Goal: Use online tool/utility: Use online tool/utility

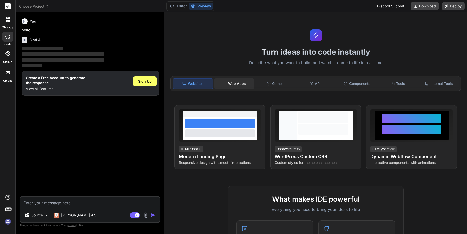
click at [235, 89] on div "Web Apps" at bounding box center [234, 83] width 40 height 11
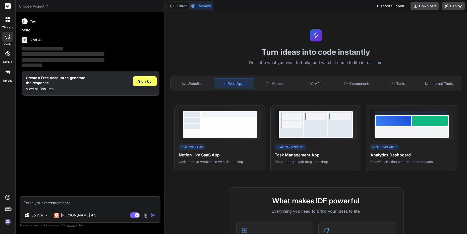
click at [70, 201] on textarea at bounding box center [89, 202] width 139 height 11
click at [138, 84] on span "Sign Up" at bounding box center [145, 81] width 14 height 5
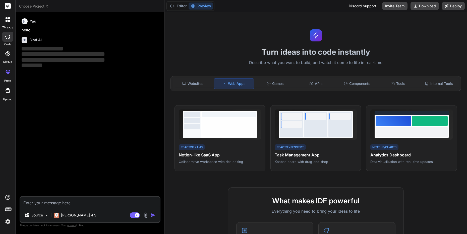
click at [86, 201] on textarea at bounding box center [89, 202] width 139 height 11
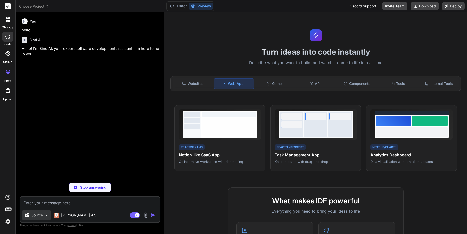
click at [49, 213] on img at bounding box center [46, 215] width 4 height 4
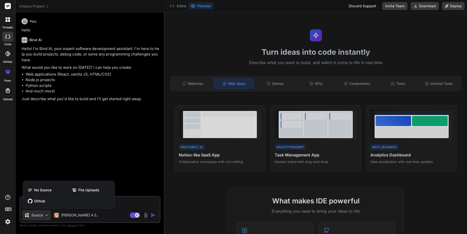
click at [53, 213] on div at bounding box center [233, 117] width 467 height 234
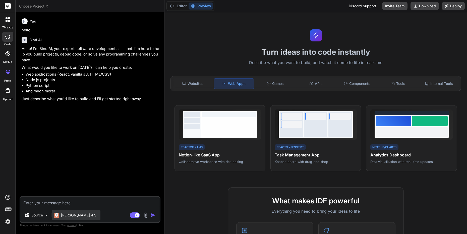
click at [80, 213] on p "[PERSON_NAME] 4 S.." at bounding box center [79, 215] width 37 height 5
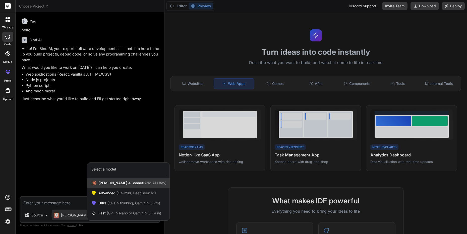
click at [127, 180] on span "Claude 4 Sonnet (Add API Key)" at bounding box center [132, 182] width 68 height 5
type textarea "x"
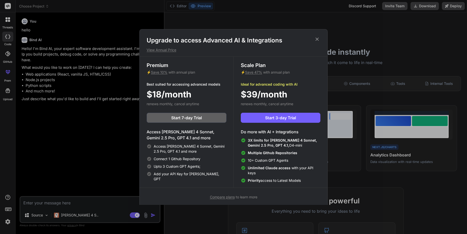
click at [318, 40] on icon at bounding box center [317, 39] width 6 height 6
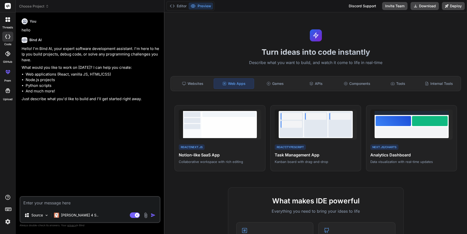
click at [86, 198] on textarea at bounding box center [89, 202] width 139 height 11
paste textarea "built a web app where you can paste the url of the sites of all kinds of tools,…"
type textarea "built a web app where you can paste the url of the sites of all kinds of tools,…"
type textarea "x"
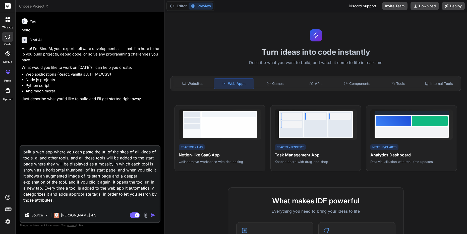
type textarea "built a web app where you can paste the url of the sites of all kinds of tools,…"
click at [151, 213] on img "button" at bounding box center [153, 215] width 5 height 5
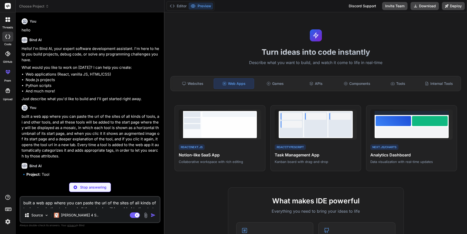
scroll to position [16, 0]
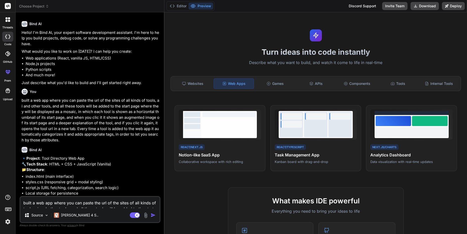
type textarea "x"
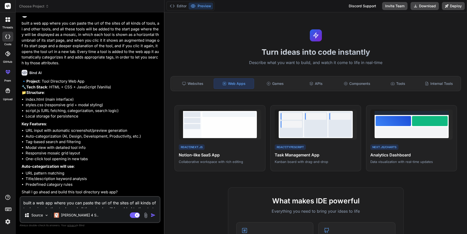
scroll to position [125, 0]
click at [102, 197] on textarea "built a web app where you can paste the url of the sites of all kinds of tools,…" at bounding box center [89, 202] width 139 height 11
type textarea "y"
type textarea "x"
type textarea "ye"
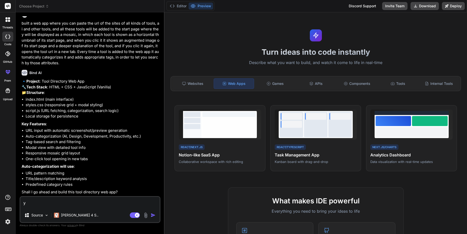
type textarea "x"
type textarea "yes"
type textarea "x"
type textarea "yes"
type textarea "x"
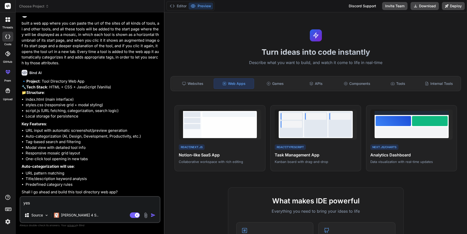
type textarea "yes p"
type textarea "x"
type textarea "yes pl"
type textarea "x"
type textarea "yes ple"
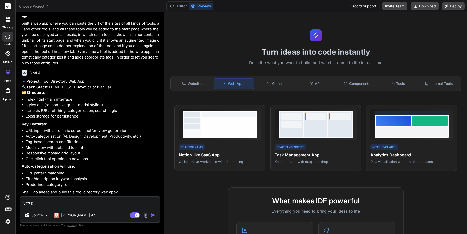
type textarea "x"
type textarea "yes plea"
type textarea "x"
type textarea "yes pleas"
type textarea "x"
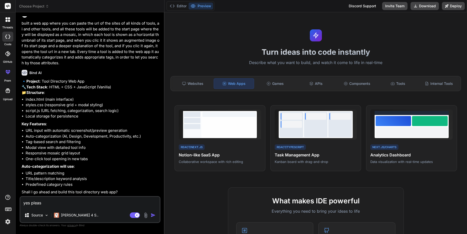
type textarea "yes please"
type textarea "x"
type textarea "yes please"
click at [151, 213] on img "button" at bounding box center [153, 215] width 5 height 5
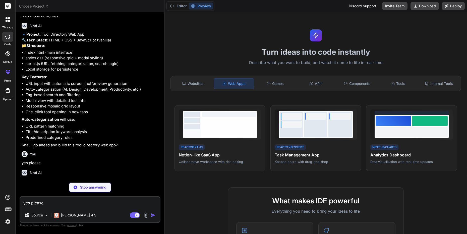
scroll to position [182, 0]
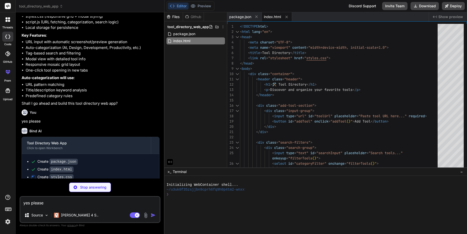
type textarea "x"
type textarea "flex-direction: column; text-align: center; } #modalImage { align-self: center;…"
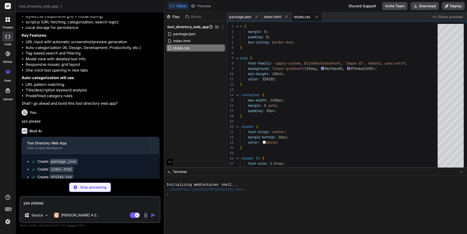
type textarea "x"
type textarea "});"
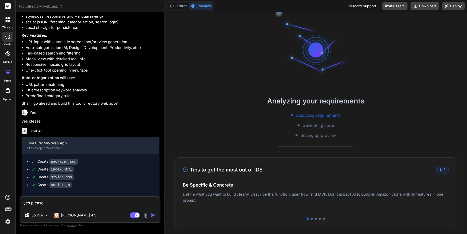
type textarea "x"
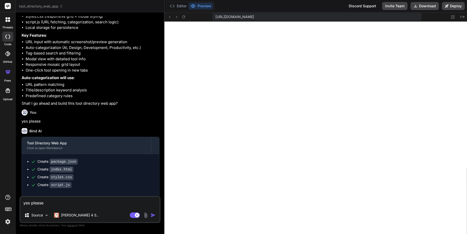
scroll to position [219, 0]
click at [171, 19] on icon at bounding box center [169, 17] width 4 height 4
click at [179, 18] on icon at bounding box center [176, 17] width 4 height 4
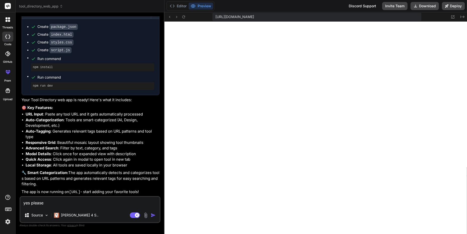
scroll to position [335, 0]
click at [183, 8] on button "Editor" at bounding box center [178, 6] width 21 height 7
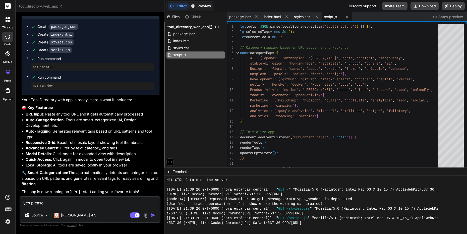
click at [209, 6] on button "Preview" at bounding box center [200, 6] width 25 height 7
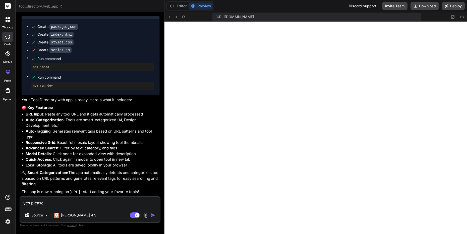
scroll to position [380, 0]
click at [184, 4] on button "Editor" at bounding box center [178, 6] width 21 height 7
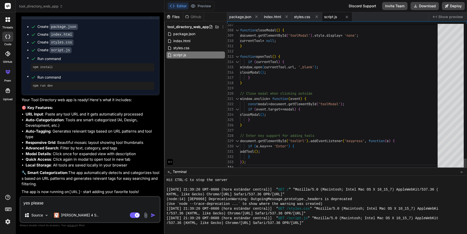
scroll to position [5, 0]
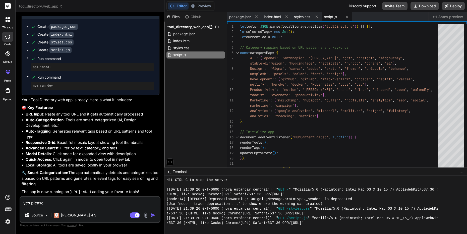
click at [290, 6] on div "Editor Preview Discord Support Invite Team Download Deploy" at bounding box center [315, 6] width 302 height 12
click at [281, 16] on span "index.html" at bounding box center [272, 16] width 17 height 5
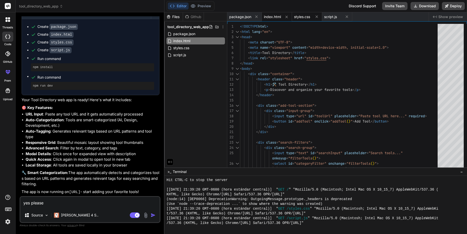
click at [310, 17] on span "styles.css" at bounding box center [302, 16] width 16 height 5
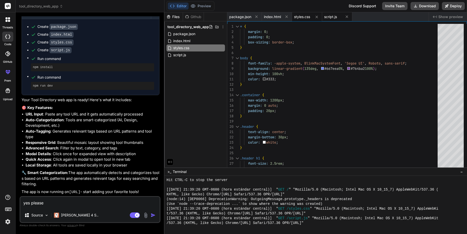
click at [337, 17] on span "script.js" at bounding box center [330, 16] width 13 height 5
type textarea "});"
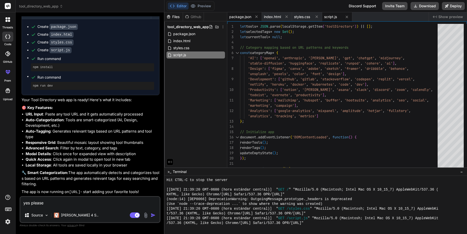
click at [245, 15] on span "package.json" at bounding box center [240, 16] width 22 height 5
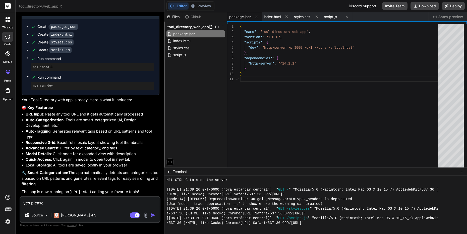
scroll to position [0, 0]
click at [213, 8] on button "Preview" at bounding box center [200, 6] width 25 height 7
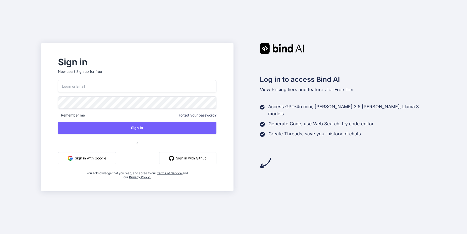
click at [105, 163] on button "Sign in with Google" at bounding box center [87, 158] width 58 height 12
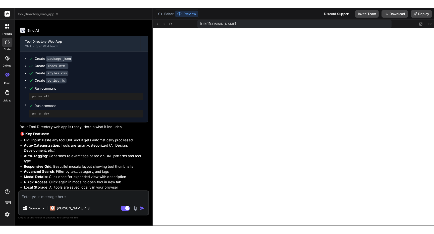
scroll to position [172, 0]
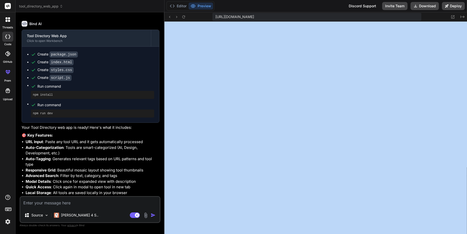
drag, startPoint x: 467, startPoint y: 156, endPoint x: 462, endPoint y: 157, distance: 4.4
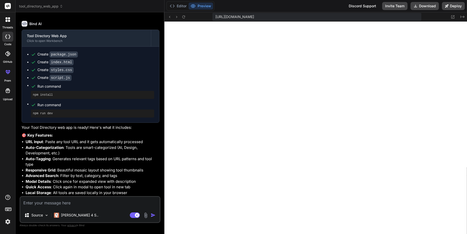
click at [280, 9] on div "Editor Preview Discord Support Invite Team Download Deploy" at bounding box center [315, 6] width 302 height 12
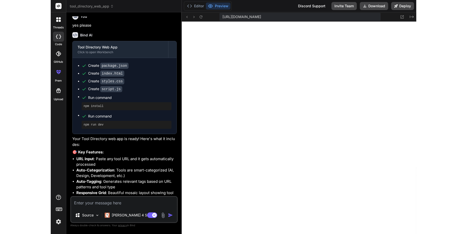
scroll to position [289, 0]
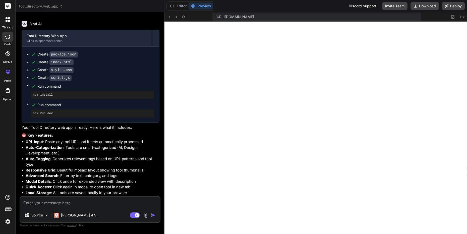
click at [94, 199] on textarea at bounding box center [89, 202] width 139 height 11
click at [49, 213] on img at bounding box center [46, 215] width 4 height 4
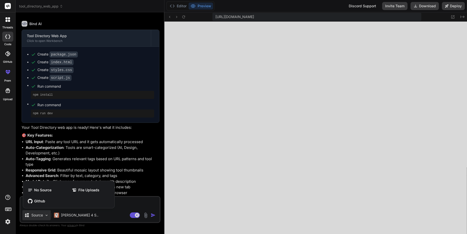
click at [53, 212] on div at bounding box center [233, 117] width 467 height 234
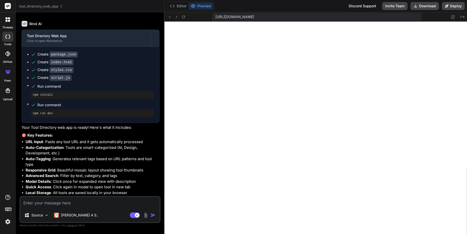
click at [63, 199] on textarea at bounding box center [89, 202] width 139 height 11
paste textarea "Ok, looks nice! Some issues I see: - The first URL I added (https://www.dora.ru…"
type textarea "x"
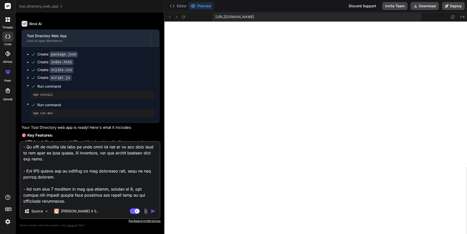
type textarea "Ok, looks nice! Some issues I see: - The first URL I added (https://www.dora.ru…"
click at [151, 209] on img "button" at bounding box center [153, 211] width 5 height 5
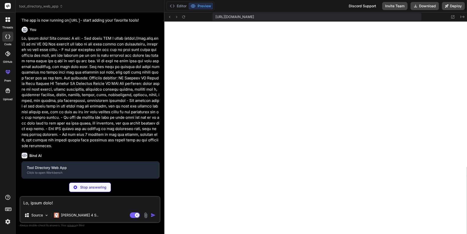
scroll to position [545, 0]
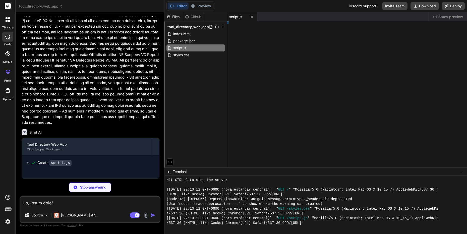
type textarea "x"
type textarea "} }"
type textarea "x"
type textarea "tml>"
type textarea "x"
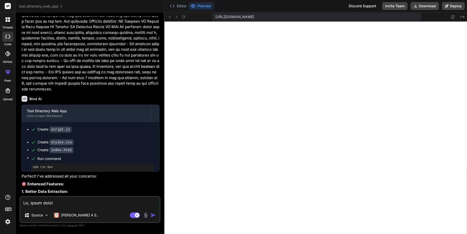
type textarea "x"
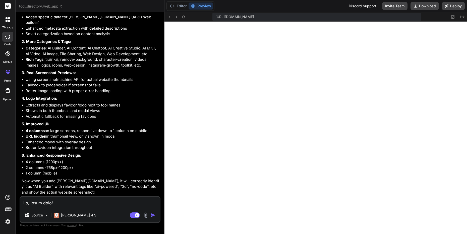
scroll to position [734, 0]
click at [183, 7] on button "Editor" at bounding box center [178, 6] width 21 height 7
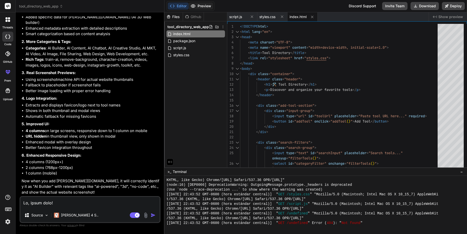
click at [213, 6] on button "Preview" at bounding box center [200, 6] width 25 height 7
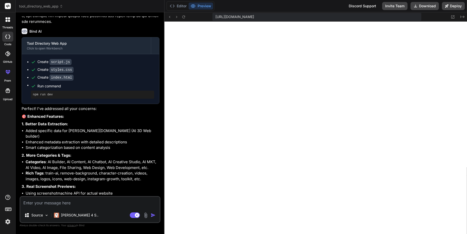
scroll to position [215, 0]
click at [85, 184] on p "3. Real Screenshot Previews:" at bounding box center [91, 187] width 138 height 6
click at [418, 8] on button "Download" at bounding box center [424, 6] width 28 height 8
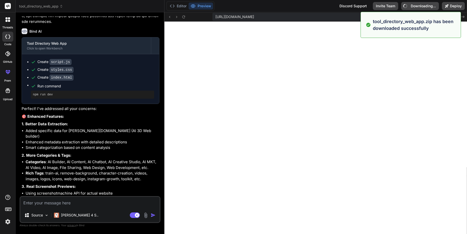
type textarea "x"
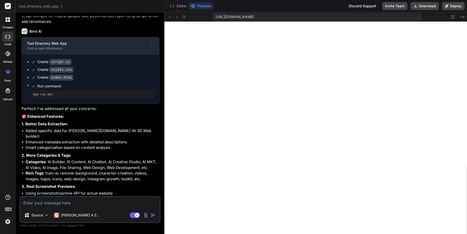
click at [97, 197] on textarea at bounding box center [89, 202] width 139 height 11
type textarea "N"
type textarea "x"
type textarea "No"
type textarea "x"
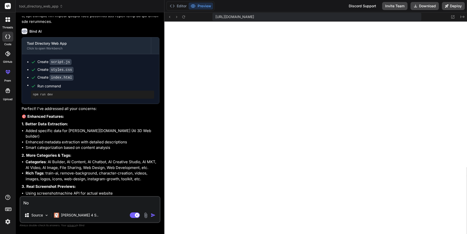
type textarea "Now"
type textarea "x"
type textarea "Now"
type textarea "x"
type textarea "Now i"
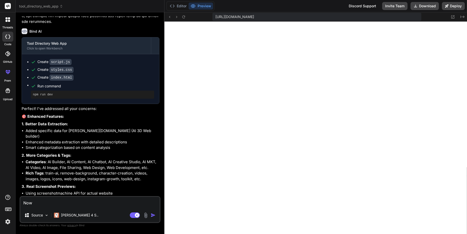
type textarea "x"
type textarea "Now it"
type textarea "x"
type textarea "Now it"
type textarea "x"
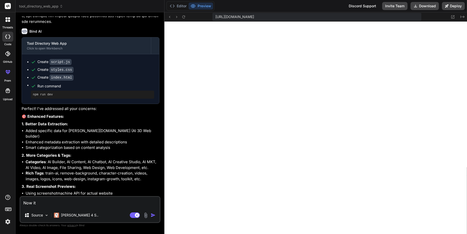
type textarea "Now it l"
type textarea "x"
type textarea "Now it lo"
type textarea "x"
type textarea "Now it loo"
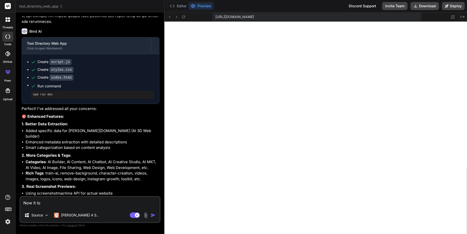
type textarea "x"
type textarea "Now it look"
type textarea "x"
type textarea "Now it looks"
type textarea "x"
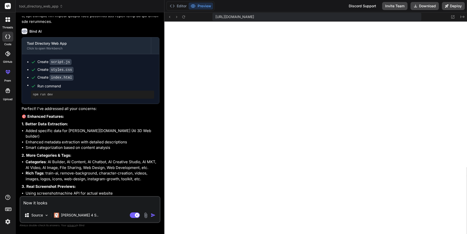
type textarea "Now it looks"
type textarea "x"
type textarea "Now it looks s"
type textarea "x"
type textarea "Now it looks so"
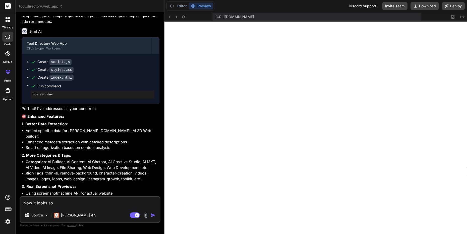
type textarea "x"
type textarea "Now it looks so"
type textarea "x"
type textarea "Now it looks so m"
type textarea "x"
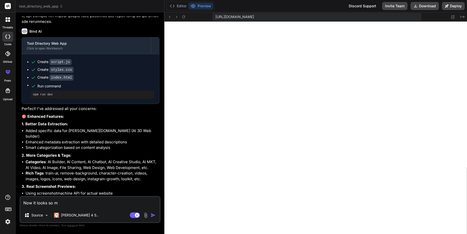
type textarea "Now it looks so mu"
type textarea "x"
type textarea "Now it looks so muc"
type textarea "x"
type textarea "Now it looks so much"
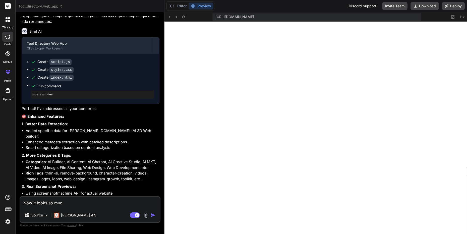
type textarea "x"
type textarea "Now it looks so much"
type textarea "x"
type textarea "Now it looks so much b"
type textarea "x"
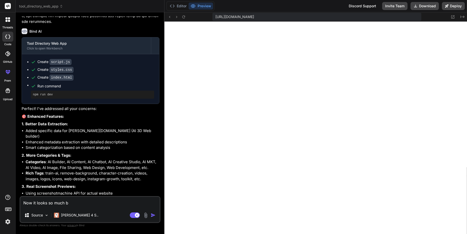
type textarea "Now it looks so much be"
type textarea "x"
type textarea "Now it looks so much bet"
type textarea "x"
type textarea "Now it looks so much bett"
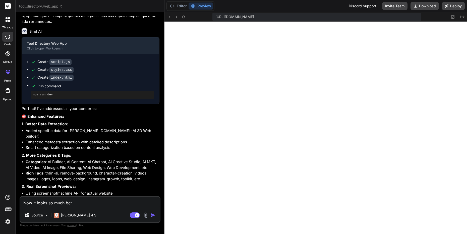
type textarea "x"
type textarea "Now it looks so much bette"
type textarea "x"
type textarea "Now it looks so much better"
type textarea "x"
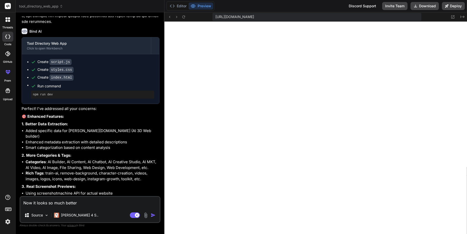
type textarea "Now it looks so much better,"
type textarea "x"
type textarea "Now it looks so much better,"
type textarea "x"
type textarea "Now it looks so much better, t"
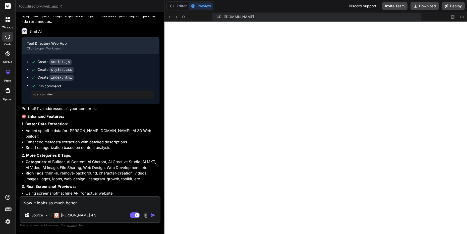
type textarea "x"
type textarea "Now it looks so much better, te"
type textarea "x"
type textarea "Now it looks so much better, teh"
type textarea "x"
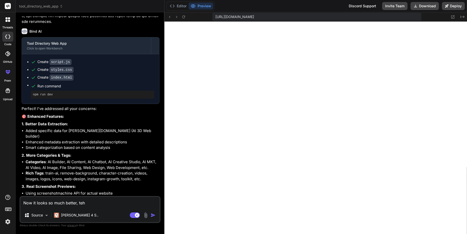
type textarea "Now it looks so much better, te"
type textarea "x"
type textarea "Now it looks so much better, t"
type textarea "x"
type textarea "Now it looks so much better, th"
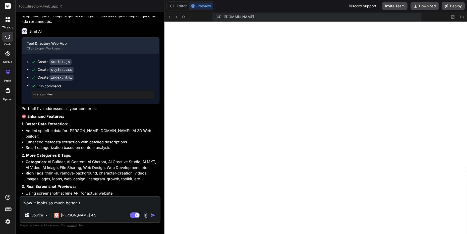
type textarea "x"
type textarea "Now it looks so much better, the"
type textarea "x"
type textarea "Now it looks so much better, the"
type textarea "x"
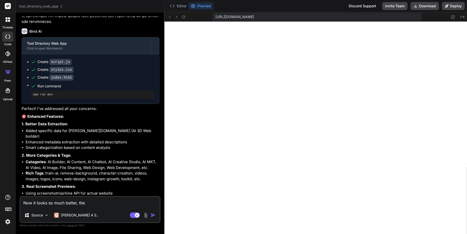
type textarea "Now it looks so much better, the c"
type textarea "x"
type textarea "Now it looks so much better, the ca"
type textarea "x"
type textarea "Now it looks so much better, the cat"
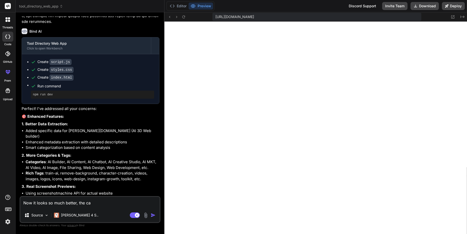
type textarea "x"
type textarea "Now it looks so much better, the cath"
type textarea "x"
type textarea "Now it looks so much better, the cathe"
type textarea "x"
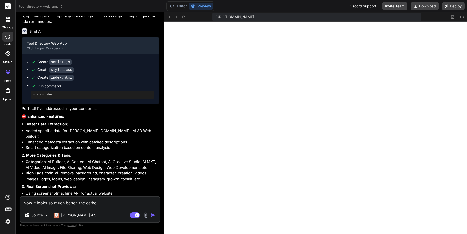
type textarea "Now it looks so much better, the cath"
type textarea "x"
type textarea "Now it looks so much better, the cat"
type textarea "x"
type textarea "Now it looks so much better, the cate"
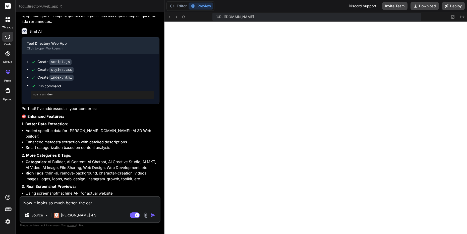
type textarea "x"
type textarea "Now it looks so much better, the categ"
type textarea "x"
type textarea "Now it looks so much better, the catego"
type textarea "x"
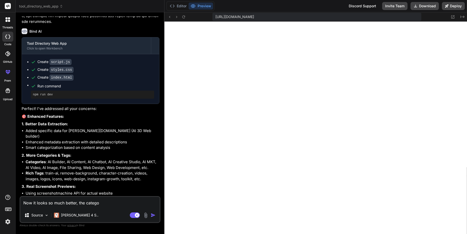
type textarea "Now it looks so much better, the categor"
type textarea "x"
type textarea "Now it looks so much better, the category"
type textarea "x"
type textarea "Now it looks so much better, the categorys"
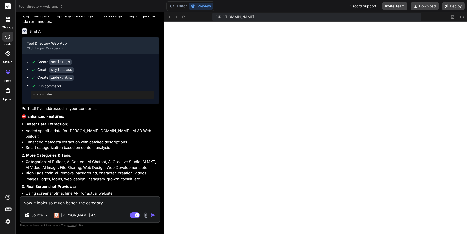
type textarea "x"
type textarea "Now it looks so much better, the category"
type textarea "x"
type textarea "Now it looks so much better, the categor"
type textarea "x"
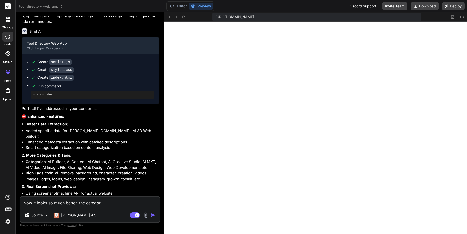
type textarea "Now it looks so much better, the categoru"
type textarea "x"
type textarea "Now it looks so much better, the categor"
type textarea "x"
type textarea "Now it looks so much better, the categori"
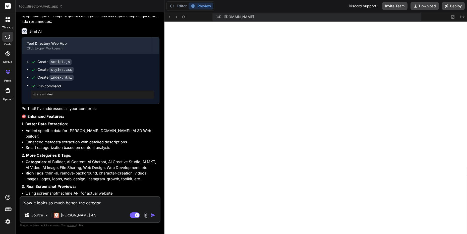
type textarea "x"
type textarea "Now it looks so much better, the categorie"
type textarea "x"
type textarea "Now it looks so much better, the categories"
type textarea "x"
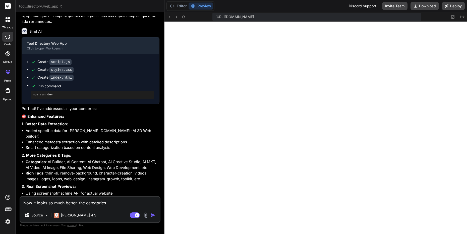
type textarea "Now it looks so much better, the categories"
type textarea "x"
type textarea "Now it looks so much better, the categories a"
type textarea "x"
type textarea "Now it looks so much better, the categories an"
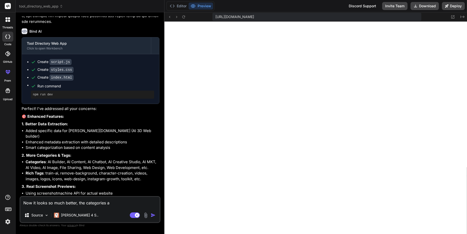
type textarea "x"
type textarea "Now it looks so much better, the categories and"
type textarea "x"
type textarea "Now it looks so much better, the categories and"
type textarea "x"
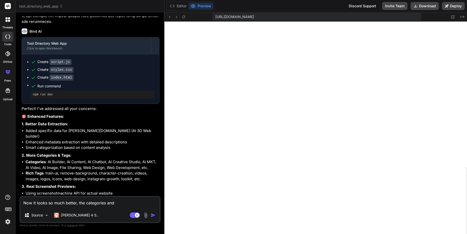
type textarea "Now it looks so much better, the categories and t"
type textarea "x"
type textarea "Now it looks so much better, the categories and ta"
type textarea "x"
type textarea "Now it looks so much better, the categories and tag"
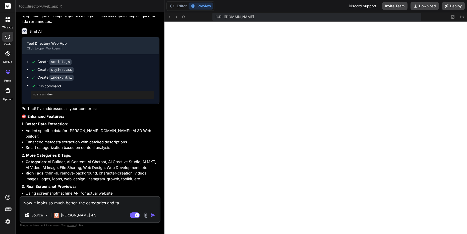
type textarea "x"
type textarea "Now it looks so much better, the categories and tags"
type textarea "x"
type textarea "Now it looks so much better, the categories and tags"
type textarea "x"
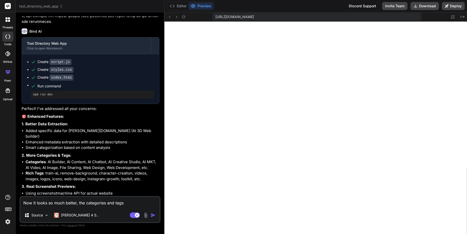
type textarea "Now it looks so much better, the categories and tags a"
type textarea "x"
type textarea "Now it looks so much better, the categories and tags ar"
type textarea "x"
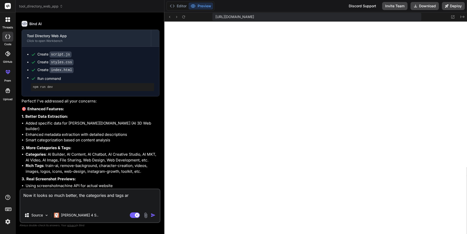
type textarea "Now it looks so much better, the categories and tags are"
type textarea "x"
type textarea "Now it looks so much better, the categories and tags are"
type textarea "x"
type textarea "Now it looks so much better, the categories and tags are w"
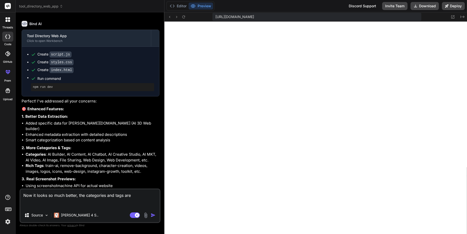
type textarea "x"
type textarea "Now it looks so much better, the categories and tags are wo"
type textarea "x"
type textarea "Now it looks so much better, the categories and tags are wor"
type textarea "x"
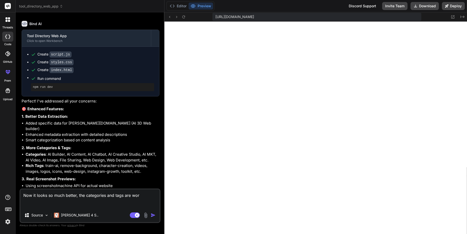
type textarea "Now it looks so much better, the categories and tags are work"
type textarea "x"
type textarea "Now it looks so much better, the categories and tags are worki"
type textarea "x"
type textarea "Now it looks so much better, the categories and tags are workin"
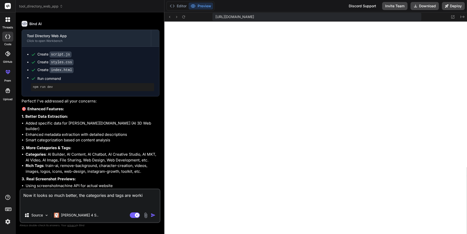
type textarea "x"
type textarea "Now it looks so much better, the categories and tags are working"
type textarea "x"
type textarea "Now it looks so much better, the categories and tags are working"
type textarea "x"
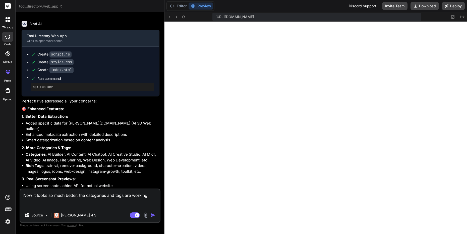
type textarea "Now it looks so much better, the categories and tags are working v"
type textarea "x"
type textarea "Now it looks so much better, the categories and tags are working ve"
type textarea "x"
type textarea "Now it looks so much better, the categories and tags are working ver"
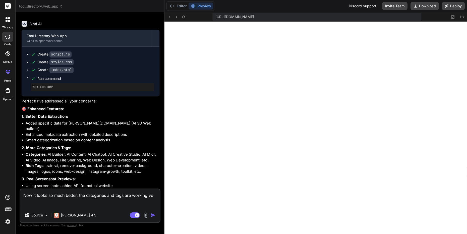
type textarea "x"
type textarea "Now it looks so much better, the categories and tags are working verr"
type textarea "x"
type textarea "Now it looks so much better, the categories and tags are working ver"
type textarea "x"
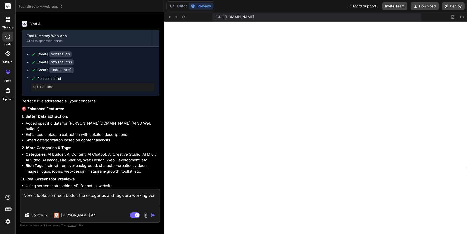
type textarea "Now it looks so much better, the categories and tags are working very"
type textarea "x"
type textarea "Now it looks so much better, the categories and tags are working very"
type textarea "x"
type textarea "Now it looks so much better, the categories and tags are working very w"
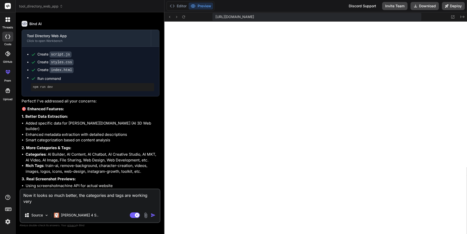
type textarea "x"
type textarea "Now it looks so much better, the categories and tags are working very we"
type textarea "x"
type textarea "Now it looks so much better, the categories and tags are working very wel"
type textarea "x"
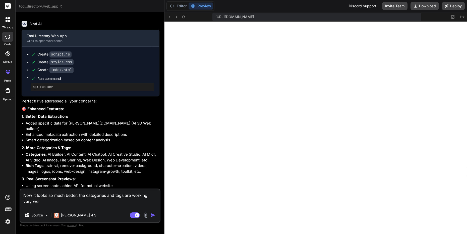
type textarea "Now it looks so much better, the categories and tags are working very well"
type textarea "x"
type textarea "Now it looks so much better, the categories and tags are working very well"
type textarea "x"
type textarea "Now it looks so much better, the categories and tags are working very well n"
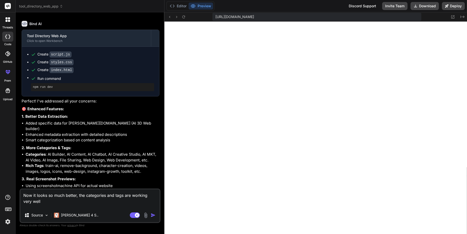
type textarea "x"
type textarea "Now it looks so much better, the categories and tags are working very well no"
type textarea "x"
type textarea "Now it looks so much better, the categories and tags are working very well now"
type textarea "x"
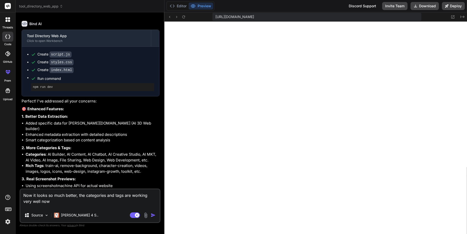
type textarea "Now it looks so much better, the categories and tags are working very well now."
type textarea "x"
type textarea "Now it looks so much better, the categories and tags are working very well now."
type textarea "x"
type textarea "Now it looks so much better, the categories and tags are working very well now.…"
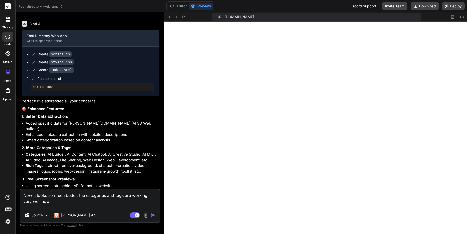
type textarea "x"
type textarea "Now it looks so much better, the categories and tags are working very well now.…"
type textarea "x"
type textarea "Now it looks so much better, the categories and tags are working very well now.…"
type textarea "x"
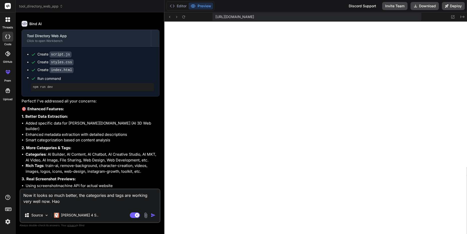
type textarea "Now it looks so much better, the categories and tags are working very well now.…"
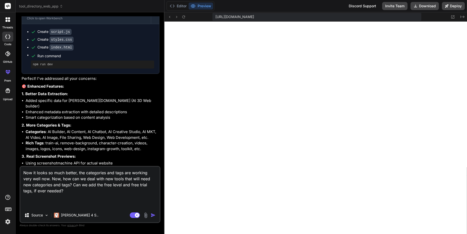
click at [105, 176] on textarea "Now it looks so much better, the categories and tags are working very well now.…" at bounding box center [89, 187] width 139 height 41
click at [92, 175] on textarea "Now it looks so much better, the categories and tags are working very well now.…" at bounding box center [89, 187] width 139 height 41
click at [134, 194] on textarea "Now it looks so much better, the categories and tags are working very well now.…" at bounding box center [89, 187] width 139 height 41
drag, startPoint x: 86, startPoint y: 176, endPoint x: 89, endPoint y: 179, distance: 4.4
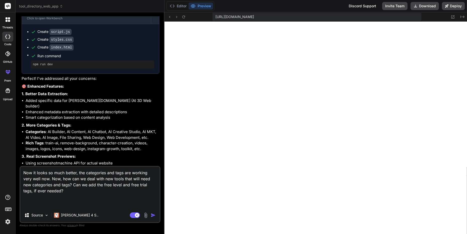
click at [86, 176] on textarea "Now it looks so much better, the categories and tags are working very well now.…" at bounding box center [89, 187] width 139 height 41
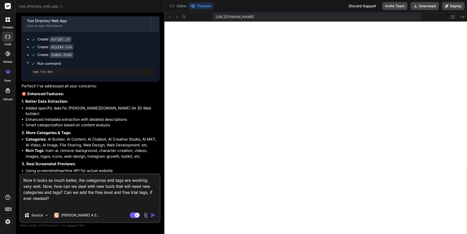
drag, startPoint x: 134, startPoint y: 191, endPoint x: 140, endPoint y: 193, distance: 7.1
click at [135, 191] on textarea "Now it looks so much better, the categories and tags are working very well. Now…" at bounding box center [89, 191] width 139 height 34
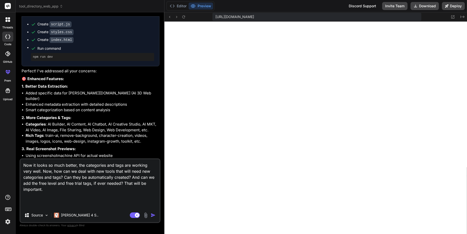
click at [112, 199] on textarea "Now it looks so much better, the categories and tags are working very well. Now…" at bounding box center [89, 183] width 139 height 49
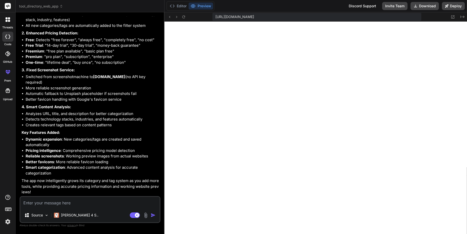
scroll to position [1043, 0]
click at [183, 5] on button "Editor" at bounding box center [178, 6] width 21 height 7
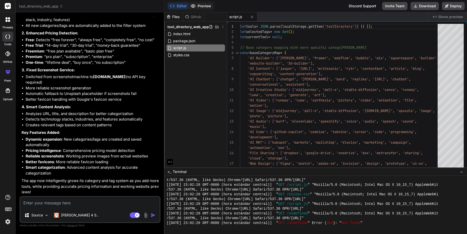
click at [213, 7] on button "Preview" at bounding box center [200, 6] width 25 height 7
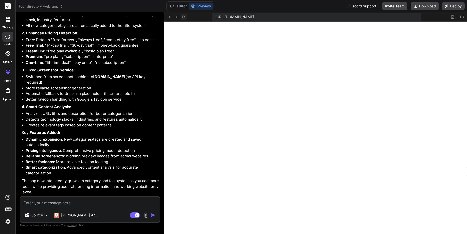
click at [186, 17] on icon at bounding box center [183, 17] width 4 height 4
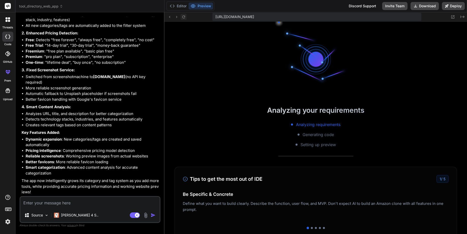
scroll to position [548, 0]
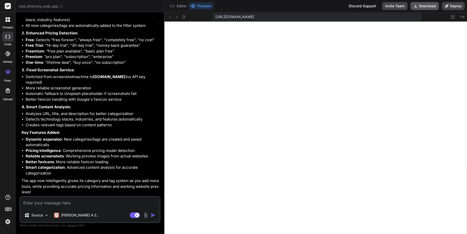
click at [414, 8] on button "Download" at bounding box center [424, 6] width 28 height 8
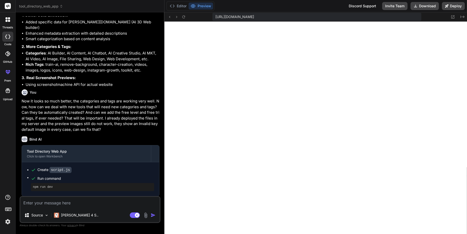
scroll to position [186, 0]
type textarea "x"
click at [132, 198] on textarea at bounding box center [89, 202] width 139 height 11
type textarea "x"
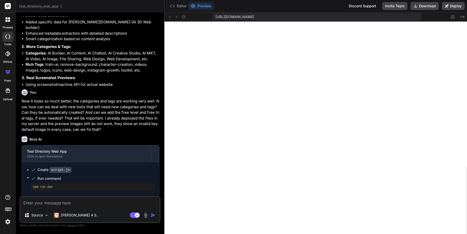
type textarea "N"
type textarea "x"
type textarea "No"
type textarea "x"
type textarea "Now"
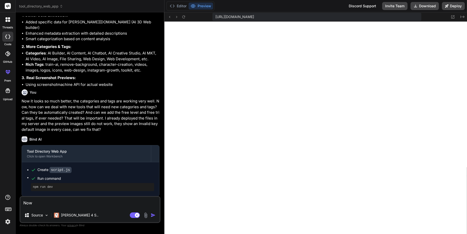
type textarea "x"
type textarea "Now"
type textarea "x"
type textarea "Now t"
type textarea "x"
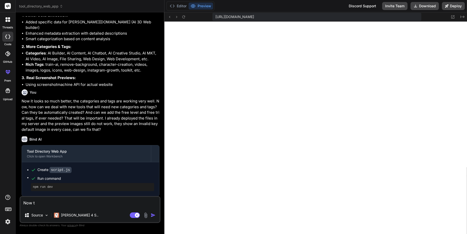
type textarea "Now th"
type textarea "x"
type textarea "Now the"
type textarea "x"
type textarea "Now the"
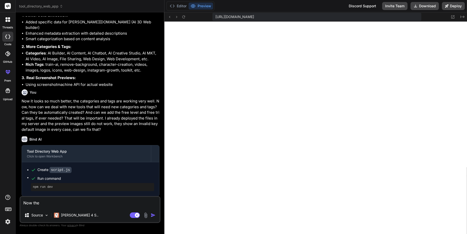
type textarea "x"
type textarea "Now the u"
type textarea "x"
type textarea "Now the ur"
type textarea "x"
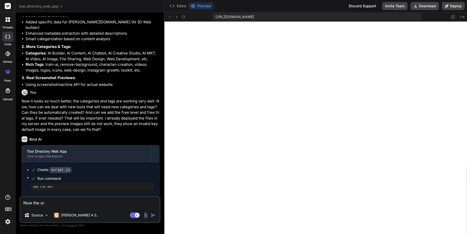
type textarea "Now the url"
type textarea "x"
type textarea "Now the urls"
type textarea "x"
type textarea "Now the url"
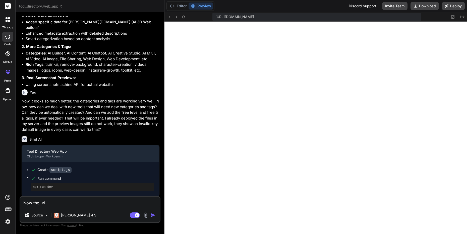
type textarea "x"
type textarea "Now the url"
type textarea "x"
type textarea "Now the url a"
type textarea "x"
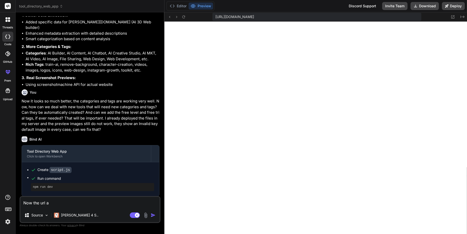
type textarea "Now the url ad"
type textarea "x"
type textarea "Now the url add"
type textarea "x"
type textarea "Now the url adde"
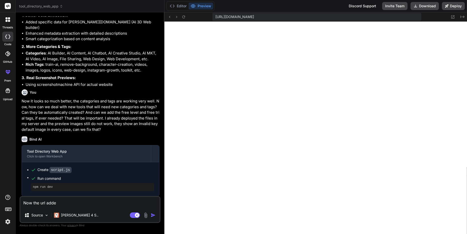
type textarea "x"
type textarea "Now the url added"
type textarea "x"
type textarea "Now the url added"
type textarea "x"
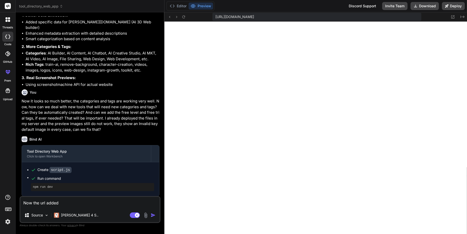
type textarea "Now the url added a"
type textarea "x"
type textarea "Now the url added ar"
type textarea "x"
type textarea "Now the url added are"
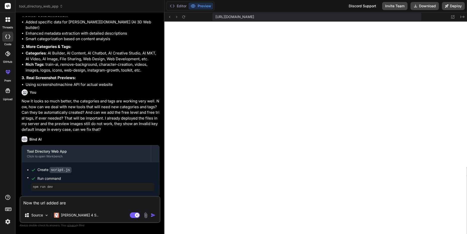
type textarea "x"
type textarea "Now the url added are"
type textarea "x"
type textarea "Now the url added are c"
type textarea "x"
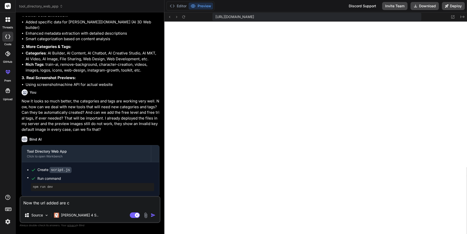
type textarea "Now the url added are"
type textarea "x"
type textarea "Now the url added are s"
type textarea "x"
type textarea "Now the url added are sh"
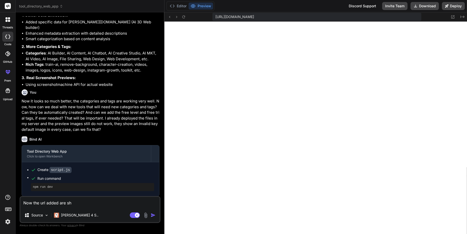
type textarea "x"
type textarea "Now the url added are sho"
type textarea "x"
type textarea "Now the url added are show"
type textarea "x"
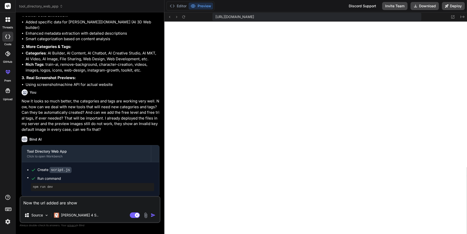
type textarea "Now the url added are showi"
type textarea "x"
type textarea "Now the url added are showin"
type textarea "x"
type textarea "Now the url added are showing"
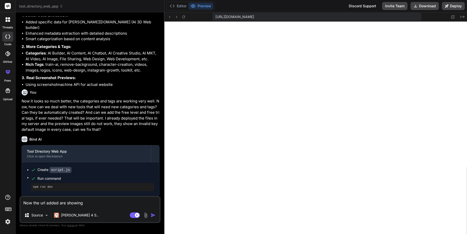
type textarea "x"
type textarea "Now the url added are showing"
type textarea "x"
type textarea "Now the url added are showing e"
type textarea "x"
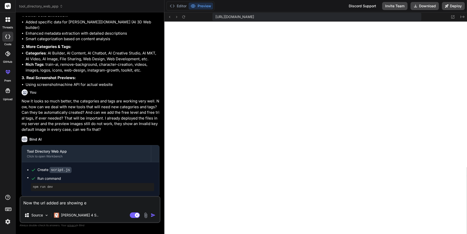
type textarea "Now the url added are showing"
type textarea "x"
type textarea "Now the url added are showing a"
type textarea "x"
type textarea "Now the url added are showing an"
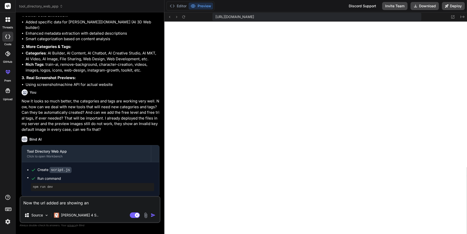
type textarea "x"
type textarea "Now the url added are showing an"
type textarea "x"
type textarea "Now the url added are showing an i"
type textarea "x"
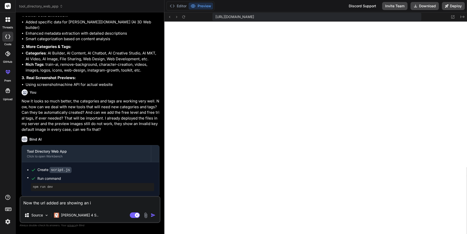
type textarea "Now the url added are showing an im"
type textarea "x"
type textarea "Now the url added are showing an ima"
type textarea "x"
type textarea "Now the url added are showing an imag"
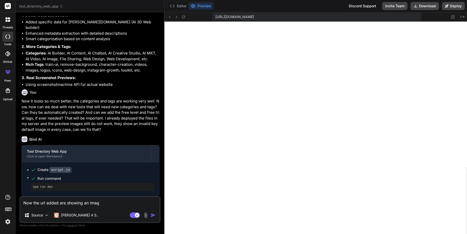
type textarea "x"
type textarea "Now the url added are showing an image"
type textarea "x"
type textarea "Now the url added are showing an image"
type textarea "x"
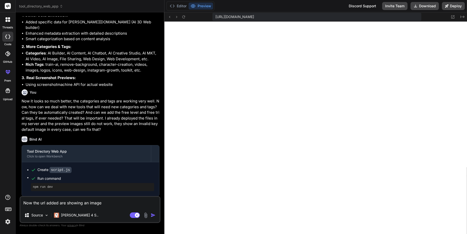
type textarea "Now the url added are showing an image o"
type textarea "x"
type textarea "Now the url added are showing an image of"
type textarea "x"
type textarea "Now the url added are showing an image of"
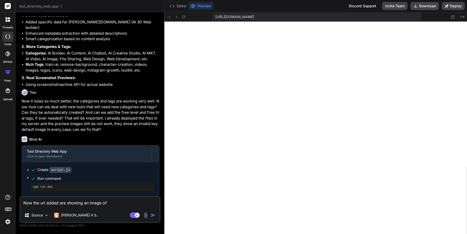
type textarea "x"
type textarea "Now the url added are showing an image of a"
type textarea "x"
type textarea "Now the url added are showing an image of a"
type textarea "x"
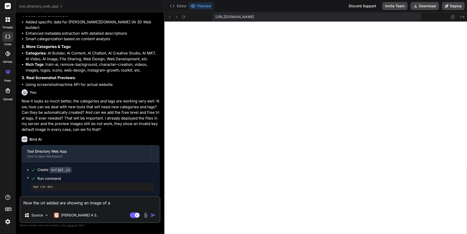
type textarea "Now the url added are showing an image of a l"
type textarea "x"
type textarea "Now the url added are showing an image of a lap"
type textarea "x"
type textarea "Now the url added are showing an image of a lapt"
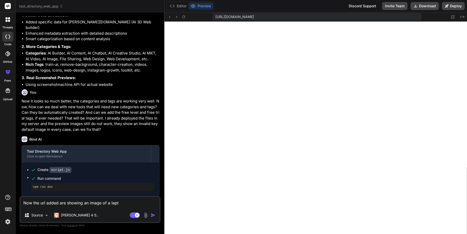
type textarea "x"
type textarea "Now the url added are showing an image of a lapto"
type textarea "x"
type textarea "Now the url added are showing an image of a laptop"
type textarea "x"
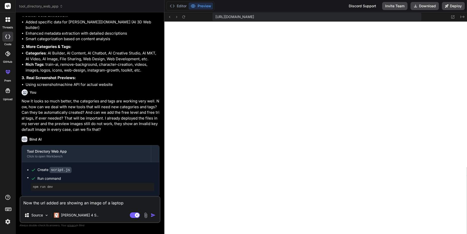
type textarea "Now the url added are showing an image of a laptop"
type textarea "x"
type textarea "Now the url added are showing an image of a laptop a"
type textarea "x"
type textarea "Now the url added are showing an image of a laptop as"
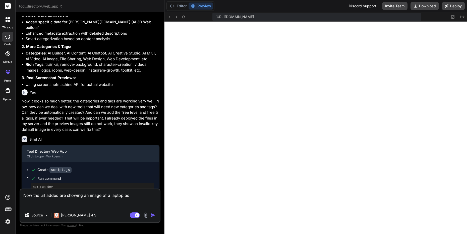
type textarea "x"
type textarea "Now the url added are showing an image of a laptop as"
type textarea "x"
type textarea "Now the url added are showing an image of a laptop as a"
type textarea "x"
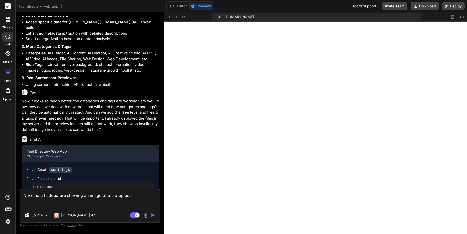
type textarea "Now the url added are showing an image of a laptop as"
type textarea "x"
type textarea "Now the url added are showing an image of a laptop as t"
type textarea "x"
type textarea "Now the url added are showing an image of a laptop as th"
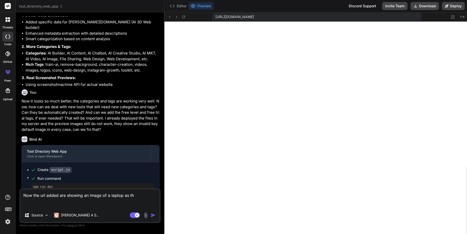
type textarea "x"
type textarea "Now the url added are showing an image of a laptop as the"
type textarea "x"
type textarea "Now the url added are showing an image of a laptop as the"
type textarea "x"
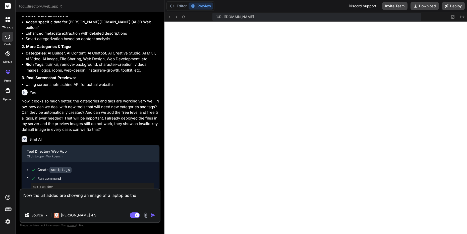
type textarea "Now the url added are showing an image of a laptop as the n"
type textarea "x"
type textarea "Now the url added are showing an image of a laptop as the ne"
type textarea "x"
type textarea "Now the url added are showing an image of a laptop as the new"
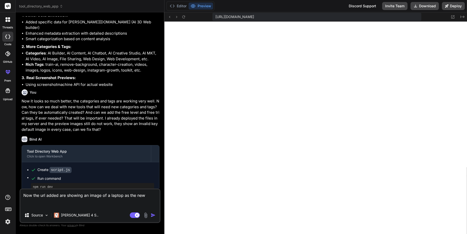
type textarea "x"
type textarea "Now the url added are showing an image of a laptop as the new"
type textarea "x"
type textarea "Now the url added are showing an image of a laptop as the new d"
type textarea "x"
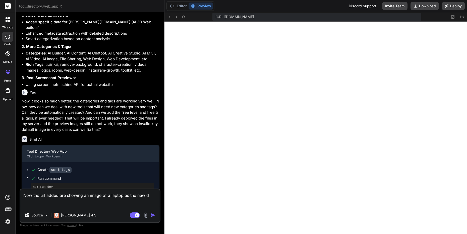
type textarea "Now the url added are showing an image of a laptop as the new de"
type textarea "x"
type textarea "Now the url added are showing an image of a laptop as the new def"
type textarea "x"
type textarea "Now the url added are showing an image of a laptop as the new defa"
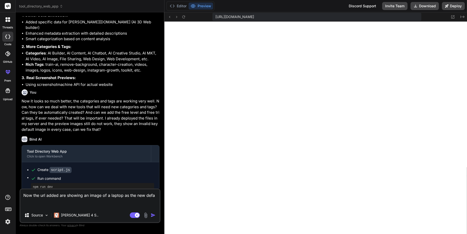
type textarea "x"
type textarea "Now the url added are showing an image of a laptop as the new defau"
type textarea "x"
type textarea "Now the url added are showing an image of a laptop as the new defaul"
type textarea "x"
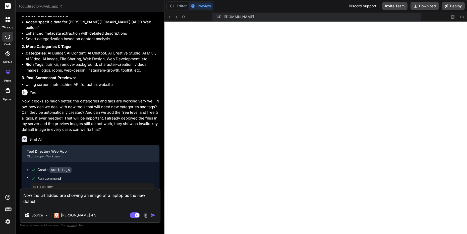
type textarea "Now the url added are showing an image of a laptop as the new default"
type textarea "x"
type textarea "Now the url added are showing an image of a laptop as the new default"
type textarea "x"
type textarea "Now the url added are showing an image of a laptop as the new default i"
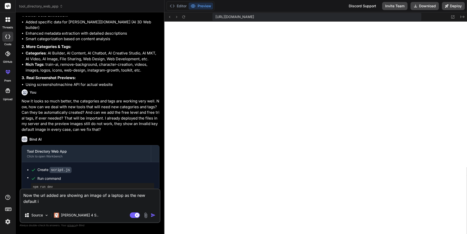
type textarea "x"
type textarea "Now the url added are showing an image of a laptop as the new default im"
type textarea "x"
type textarea "Now the url added are showing an image of a laptop as the new default ima"
type textarea "x"
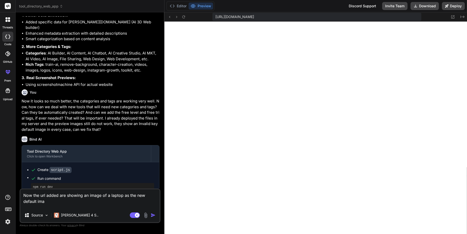
type textarea "Now the url added are showing an image of a laptop as the new default imag"
type textarea "x"
type textarea "Now the url added are showing an image of a laptop as the new default image"
type textarea "x"
type textarea "Now the url added are showing an image of a laptop as the new default image,"
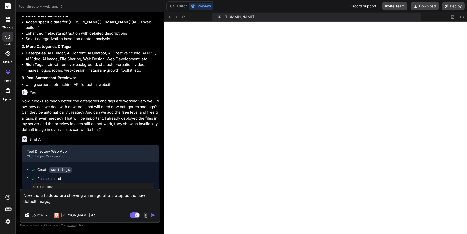
type textarea "x"
type textarea "Now the url added are showing an image of a laptop as the new default image,"
type textarea "x"
type textarea "Now the url added are showing an image of a laptop as the new default image, n"
type textarea "x"
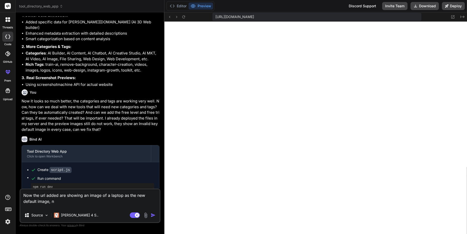
type textarea "Now the url added are showing an image of a laptop as the new default image, no"
type textarea "x"
type textarea "Now the url added are showing an image of a laptop as the new default image, not"
type textarea "x"
type textarea "Now the url added are showing an image of a laptop as the new default image, not"
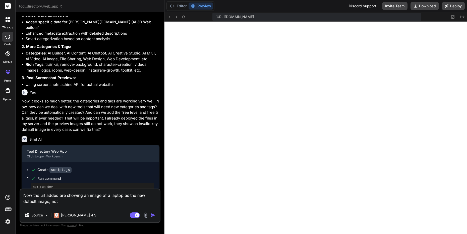
type textarea "x"
type textarea "Now the url added are showing an image of a laptop as the new default image, no…"
type textarea "x"
type textarea "Now the url added are showing an image of a laptop as the new default image, no…"
type textarea "x"
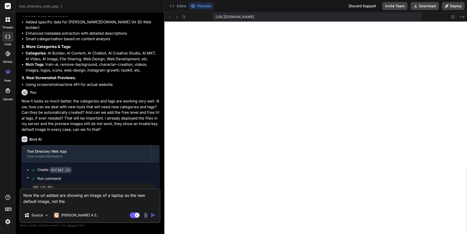
type textarea "Now the url added are showing an image of a laptop as the new default image, no…"
type textarea "x"
type textarea "Now the url added are showing an image of a laptop as the new default image, no…"
type textarea "x"
type textarea "Now the url added are showing an image of a laptop as the new default image, no…"
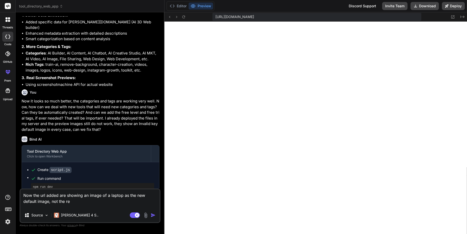
type textarea "x"
type textarea "Now the url added are showing an image of a laptop as the new default image, no…"
type textarea "x"
type textarea "Now the url added are showing an image of a laptop as the new default image, no…"
type textarea "x"
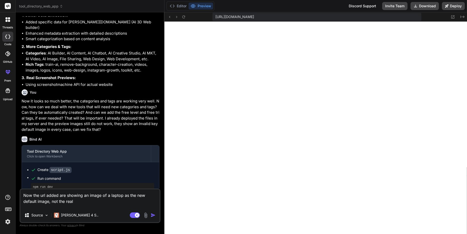
type textarea "Now the url added are showing an image of a laptop as the new default image, no…"
type textarea "x"
type textarea "Now the url added are showing an image of a laptop as the new default image, no…"
type textarea "x"
type textarea "Now the url added are showing an image of a laptop as the new default image, no…"
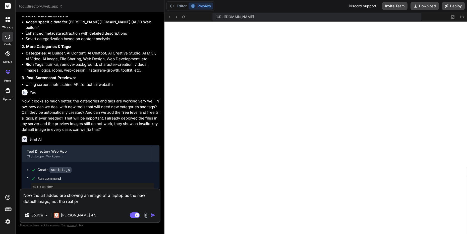
type textarea "x"
type textarea "Now the url added are showing an image of a laptop as the new default image, no…"
type textarea "x"
type textarea "Now the url added are showing an image of a laptop as the new default image, no…"
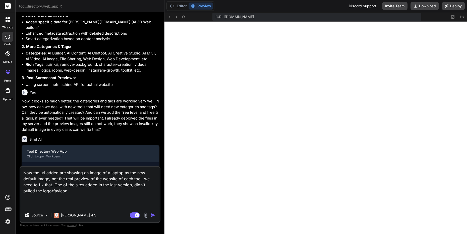
click at [129, 198] on textarea "Now the url added are showing an image of a laptop as the new default image, no…" at bounding box center [89, 187] width 139 height 41
click at [53, 170] on textarea "Now the url added are showing an image of a laptop as the new default image, no…" at bounding box center [89, 187] width 139 height 41
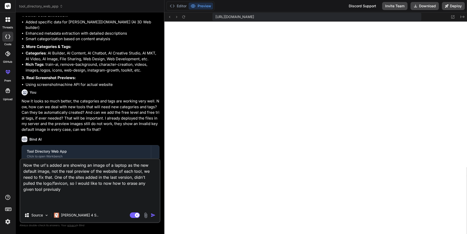
click at [88, 201] on textarea "Now the url's added are showing an image of a laptop as the new default image, …" at bounding box center [89, 183] width 139 height 49
drag, startPoint x: 76, startPoint y: 199, endPoint x: 50, endPoint y: 199, distance: 25.4
click at [50, 199] on textarea "Now the url's added are showing an image of a laptop as the new default image, …" at bounding box center [89, 183] width 139 height 49
paste textarea
click at [109, 197] on textarea "Now the url's added are showing an image of a laptop as the new default image, …" at bounding box center [89, 183] width 139 height 49
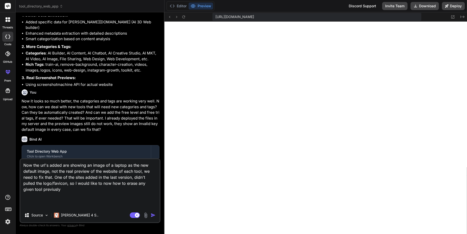
click at [87, 199] on textarea "Now the url's added are showing an image of a laptop as the new default image, …" at bounding box center [89, 183] width 139 height 49
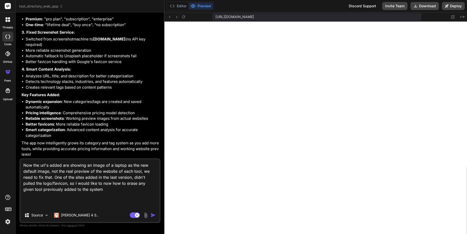
scroll to position [1019, 0]
click at [183, 3] on button "Editor" at bounding box center [178, 6] width 21 height 7
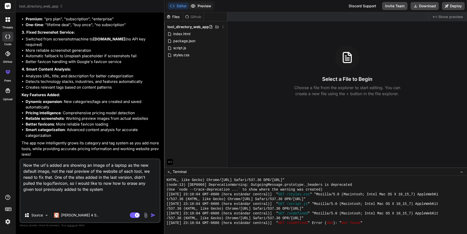
click at [213, 7] on button "Preview" at bounding box center [200, 6] width 25 height 7
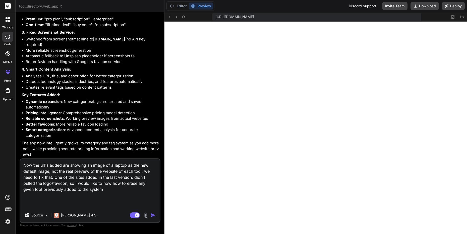
click at [48, 200] on textarea "Now the url's added are showing an image of a laptop as the new default image, …" at bounding box center [89, 183] width 139 height 49
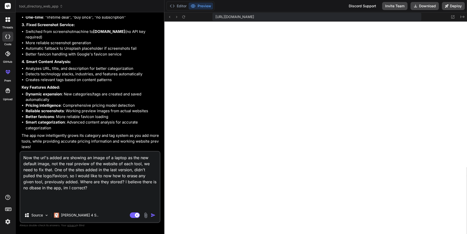
click at [151, 213] on img "button" at bounding box center [153, 215] width 5 height 5
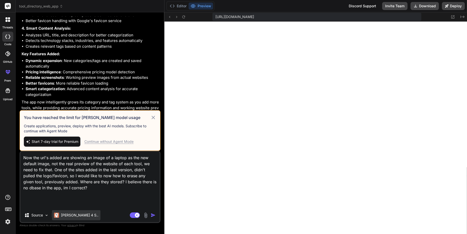
click at [73, 213] on p "[PERSON_NAME] 4 S.." at bounding box center [79, 215] width 37 height 5
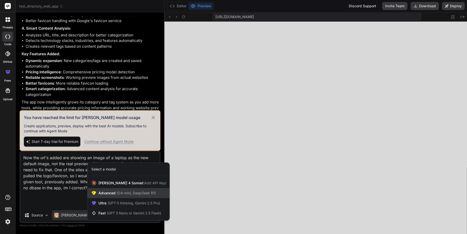
click at [130, 191] on span "(O4-mini, DeepSeek R1)" at bounding box center [135, 193] width 40 height 4
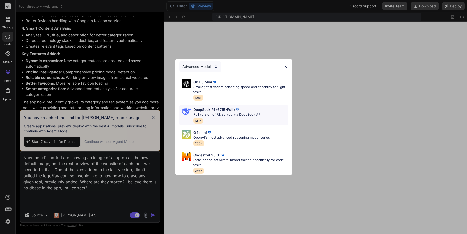
click at [235, 109] on p "DeepSeek R1 (671B-Full)" at bounding box center [213, 109] width 41 height 5
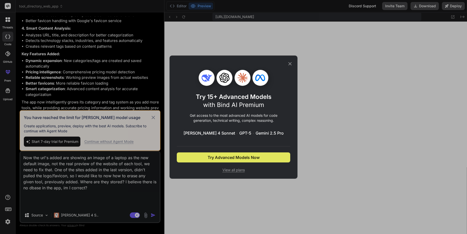
click at [238, 160] on span "Try Advanced Models Now" at bounding box center [234, 157] width 52 height 6
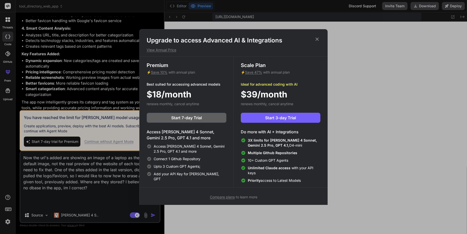
click at [316, 40] on icon at bounding box center [316, 39] width 3 height 3
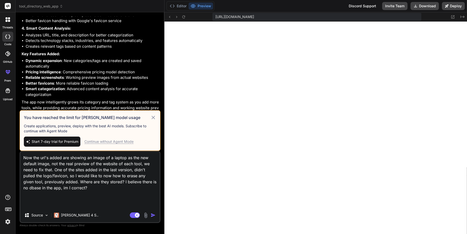
click at [70, 139] on span "Start 7-day trial for Premium" at bounding box center [55, 141] width 47 height 5
